Goal: Task Accomplishment & Management: Manage account settings

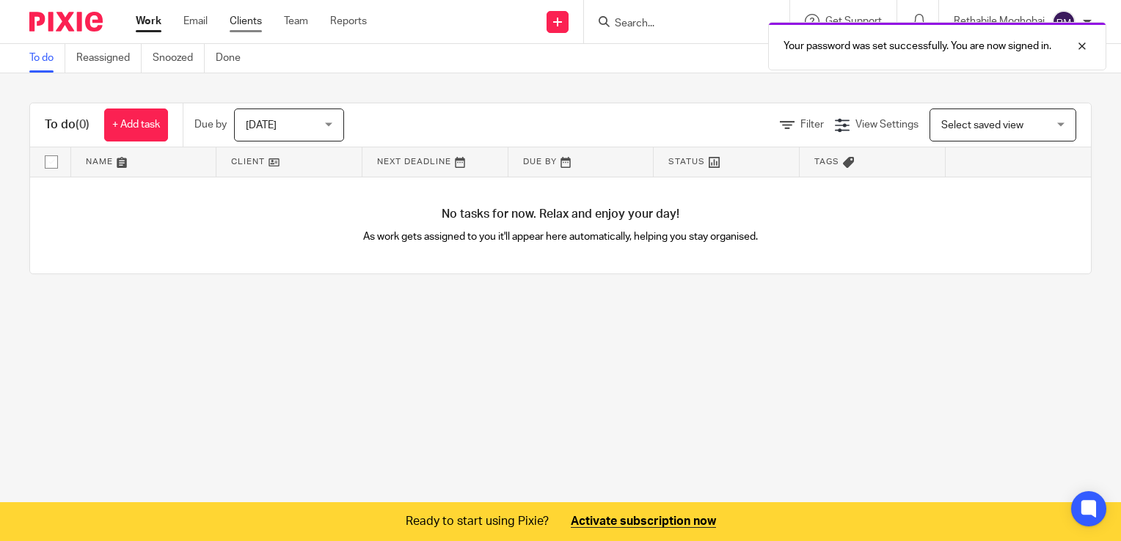
click at [244, 24] on link "Clients" at bounding box center [246, 21] width 32 height 15
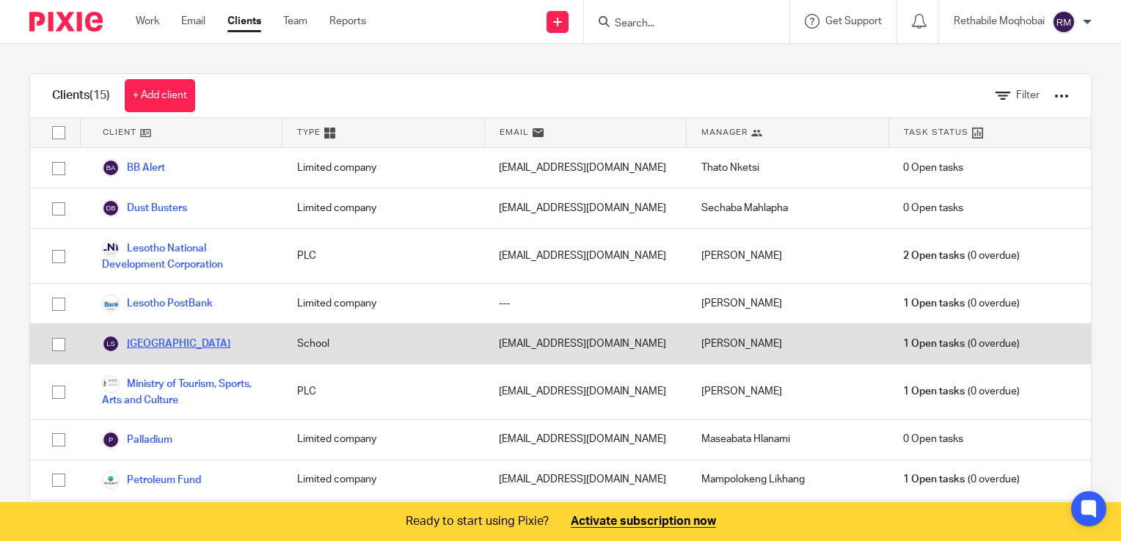
click at [153, 345] on link "[GEOGRAPHIC_DATA]" at bounding box center [166, 344] width 128 height 18
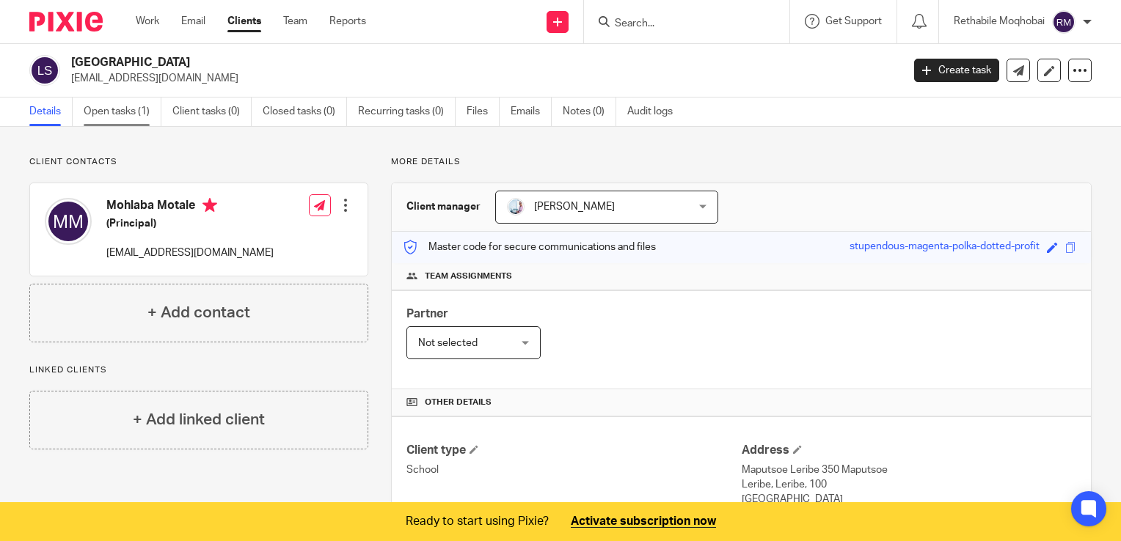
click at [129, 114] on link "Open tasks (1)" at bounding box center [123, 112] width 78 height 29
